Goal: Information Seeking & Learning: Compare options

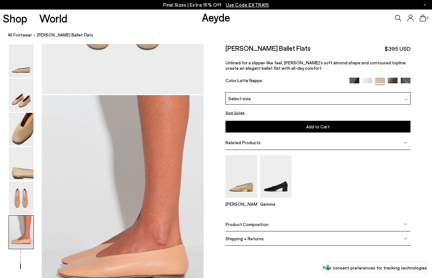
scroll to position [1129, 0]
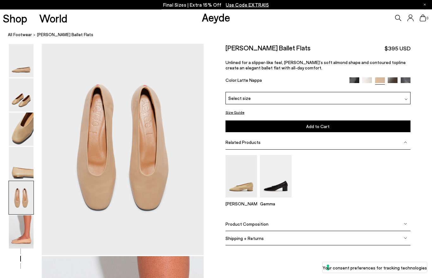
scroll to position [869, 0]
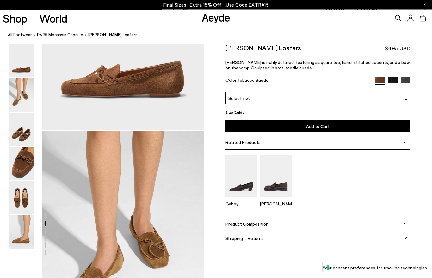
scroll to position [217, 0]
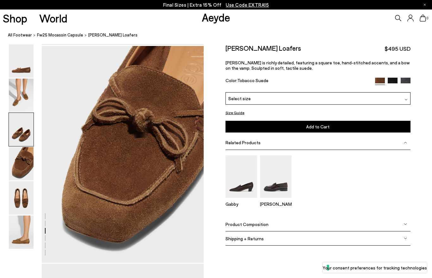
scroll to position [652, 0]
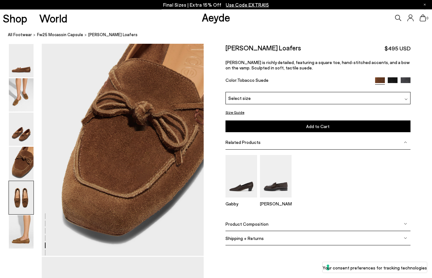
click at [25, 109] on img at bounding box center [21, 94] width 25 height 33
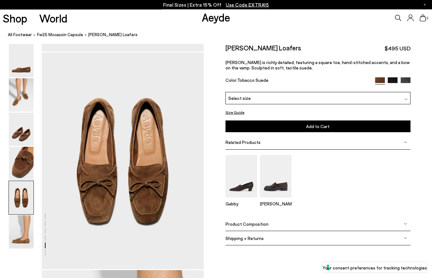
scroll to position [868, 0]
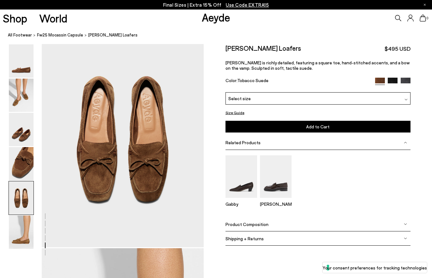
click at [26, 120] on img at bounding box center [21, 129] width 25 height 33
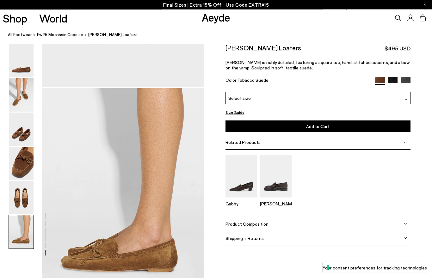
scroll to position [1042, 0]
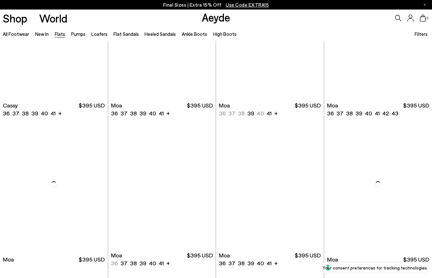
scroll to position [815, 0]
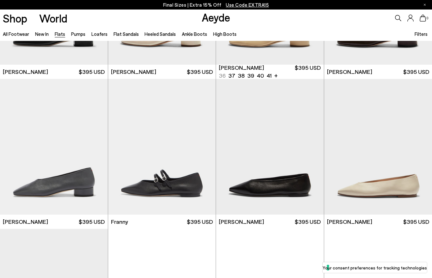
scroll to position [1617, 0]
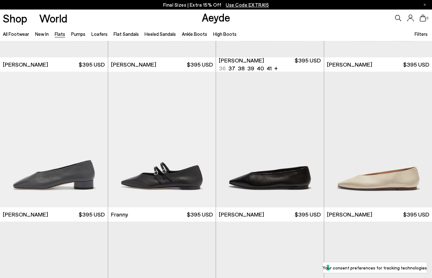
click at [178, 176] on img at bounding box center [162, 139] width 108 height 135
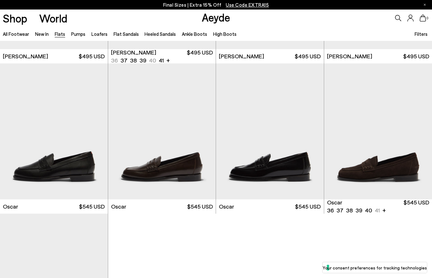
scroll to position [2971, 0]
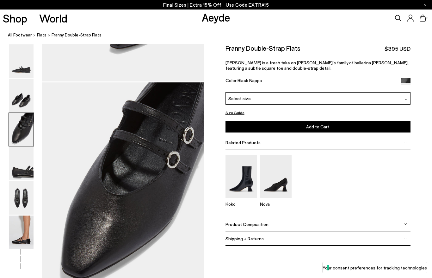
scroll to position [434, 0]
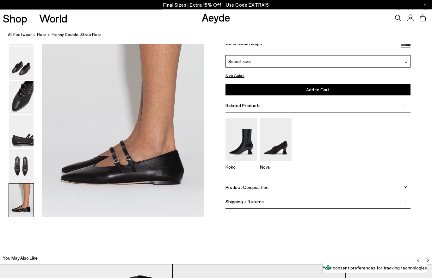
scroll to position [1129, 0]
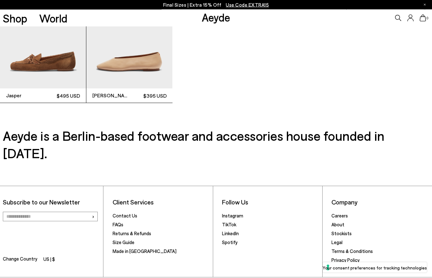
scroll to position [1607, 0]
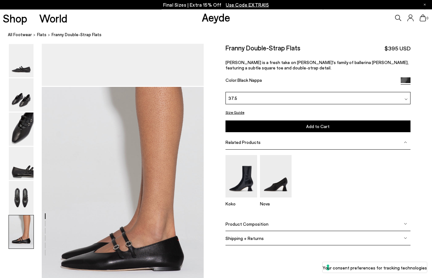
scroll to position [1043, 0]
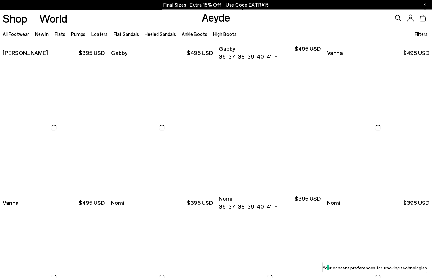
scroll to position [880, 0]
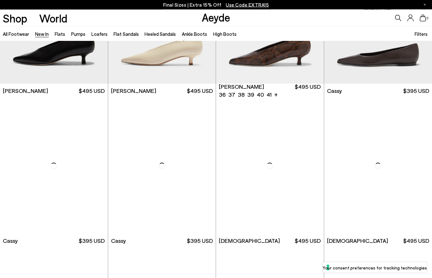
scroll to position [2339, 0]
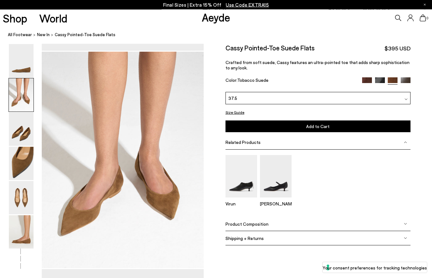
scroll to position [217, 0]
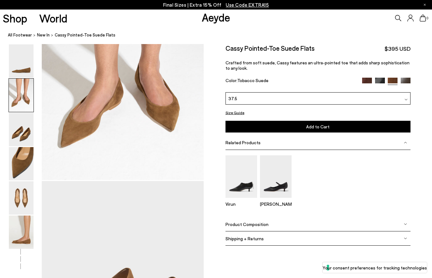
click at [23, 37] on link "All Footwear" at bounding box center [20, 35] width 24 height 7
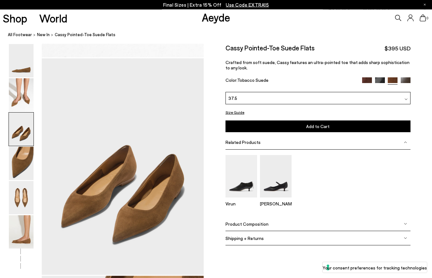
scroll to position [434, 0]
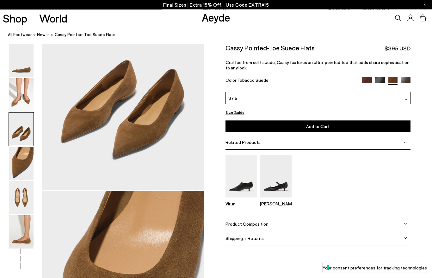
click at [20, 78] on div at bounding box center [21, 95] width 25 height 34
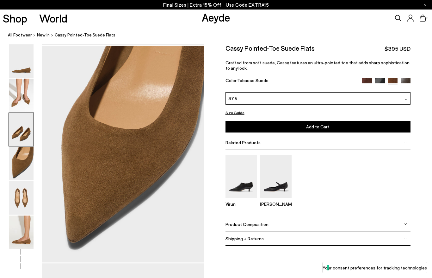
scroll to position [652, 0]
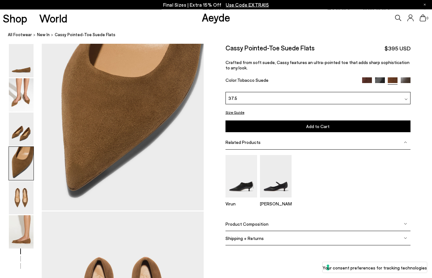
click at [23, 107] on img at bounding box center [21, 94] width 25 height 33
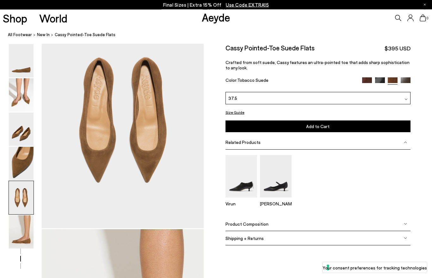
click at [24, 120] on img at bounding box center [21, 129] width 25 height 33
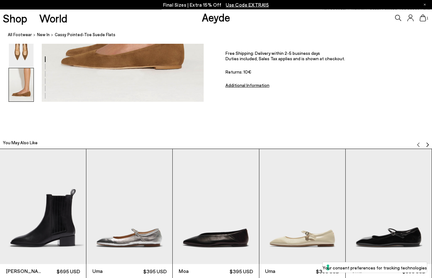
scroll to position [1244, 0]
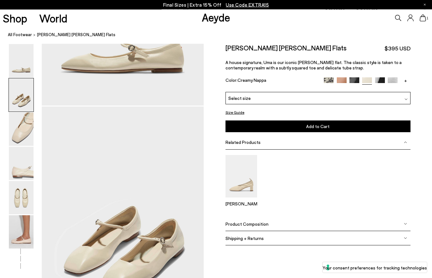
scroll to position [434, 0]
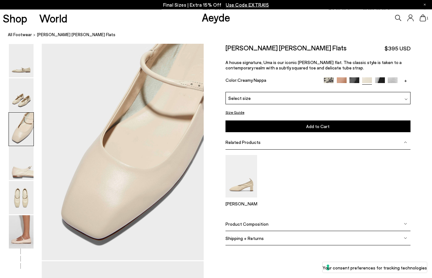
click at [379, 81] on img at bounding box center [380, 83] width 10 height 10
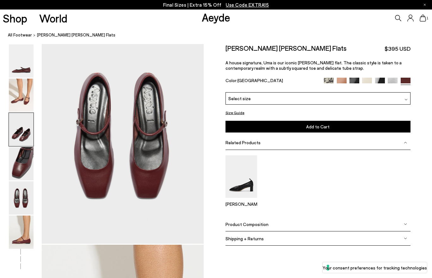
scroll to position [1129, 0]
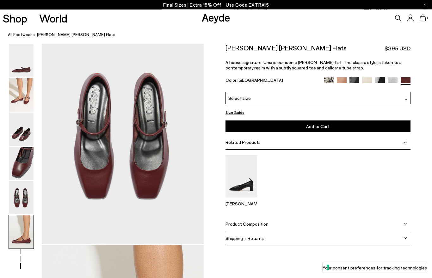
scroll to position [869, 0]
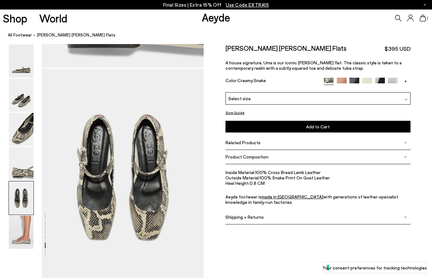
scroll to position [844, 0]
click at [342, 82] on img at bounding box center [342, 83] width 10 height 10
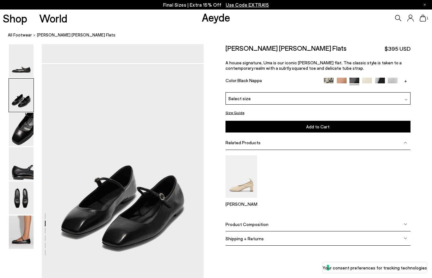
scroll to position [217, 0]
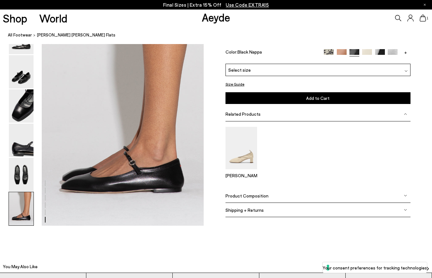
scroll to position [1129, 0]
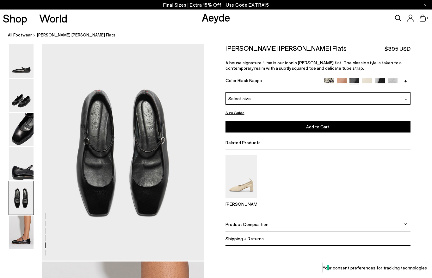
click at [366, 82] on img at bounding box center [367, 83] width 10 height 10
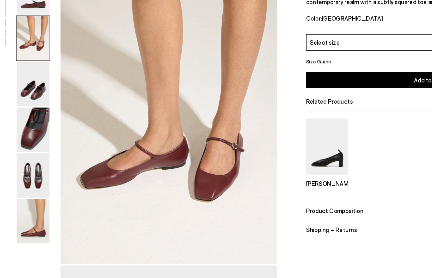
scroll to position [228, 0]
